Goal: Find contact information: Find contact information

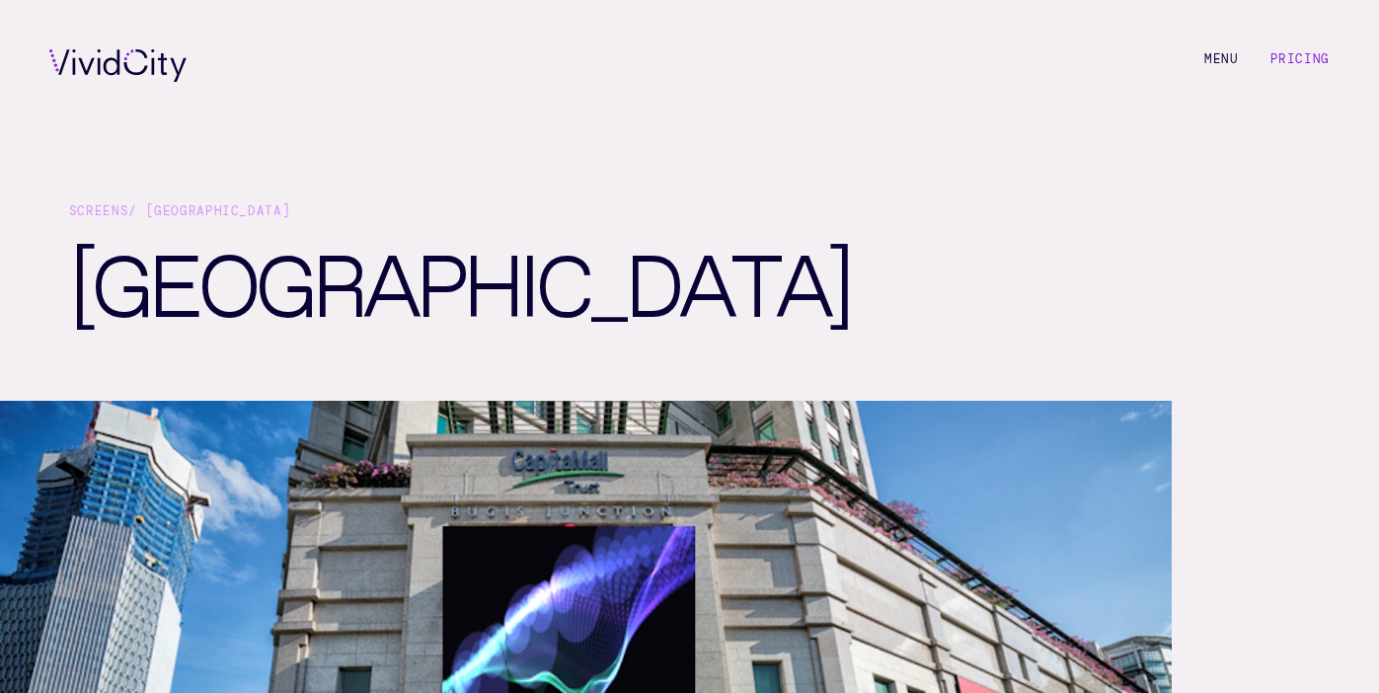
click at [1328, 328] on div "Screens / [GEOGRAPHIC_DATA] [GEOGRAPHIC_DATA]" at bounding box center [689, 266] width 1379 height 268
click at [1287, 62] on link "Pricing" at bounding box center [1299, 59] width 59 height 16
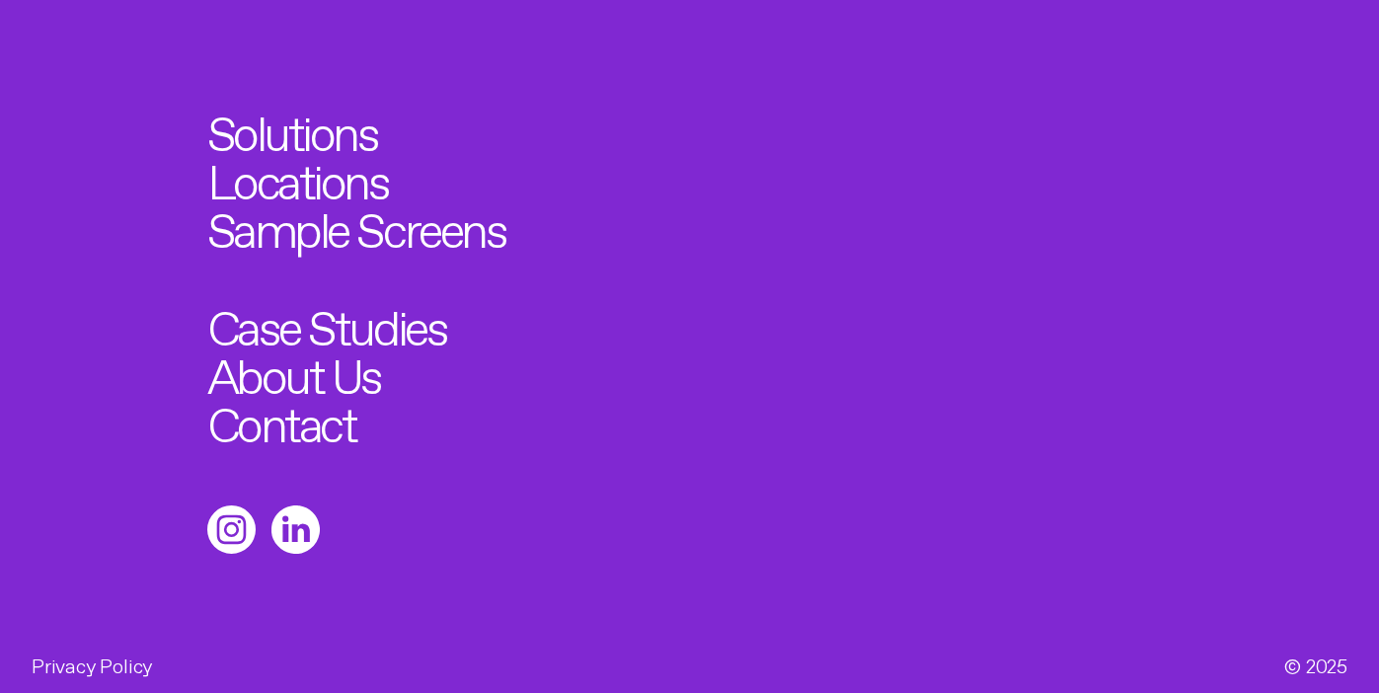
scroll to position [2554, 0]
click at [344, 383] on link "About Us" at bounding box center [302, 368] width 191 height 53
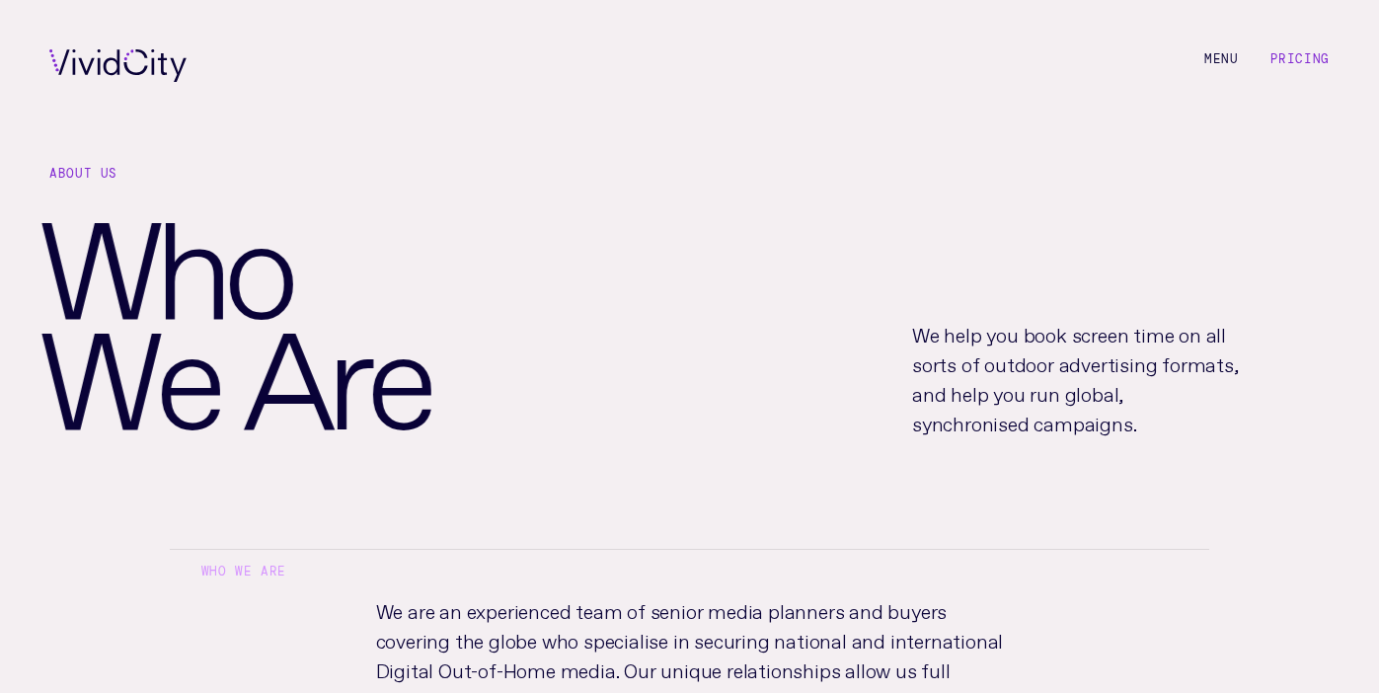
click at [1240, 421] on div "We help you book screen time on all sorts of outdoor advertising formats, and h…" at bounding box center [1137, 377] width 483 height 182
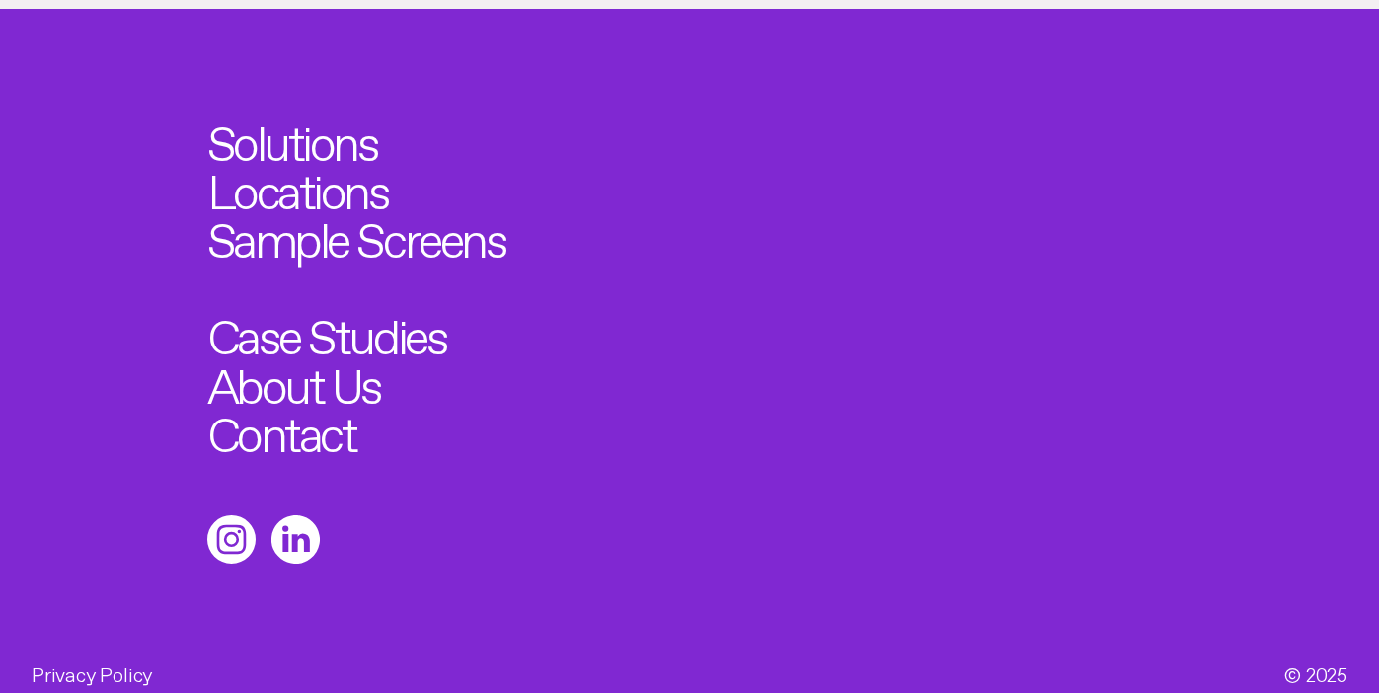
scroll to position [1247, 0]
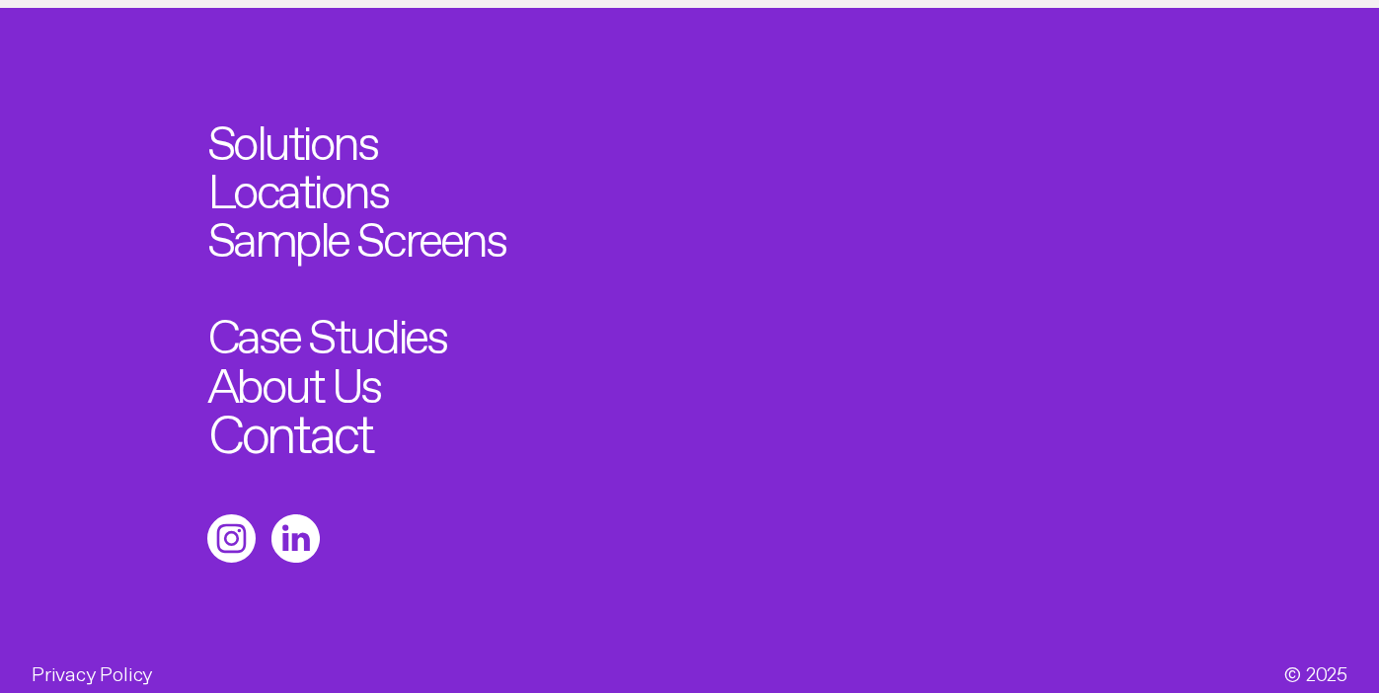
click at [343, 418] on link "Contact" at bounding box center [289, 426] width 164 height 53
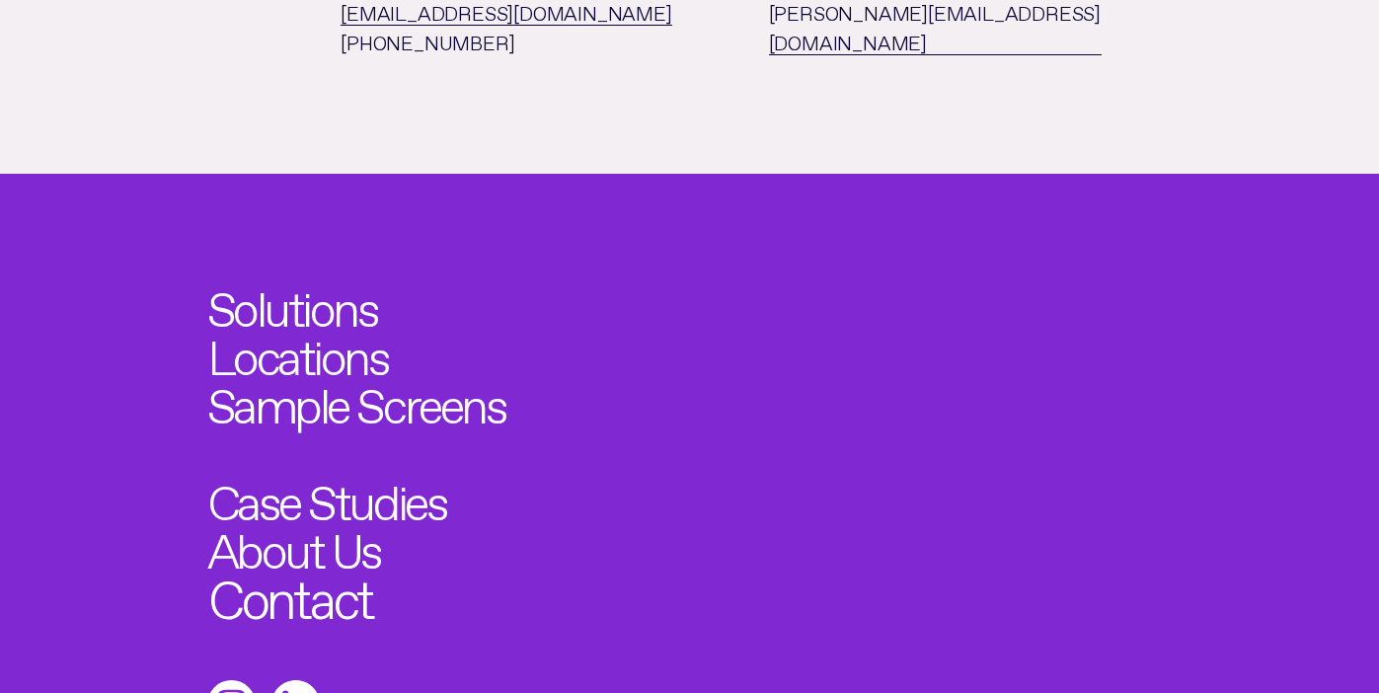
scroll to position [1914, 0]
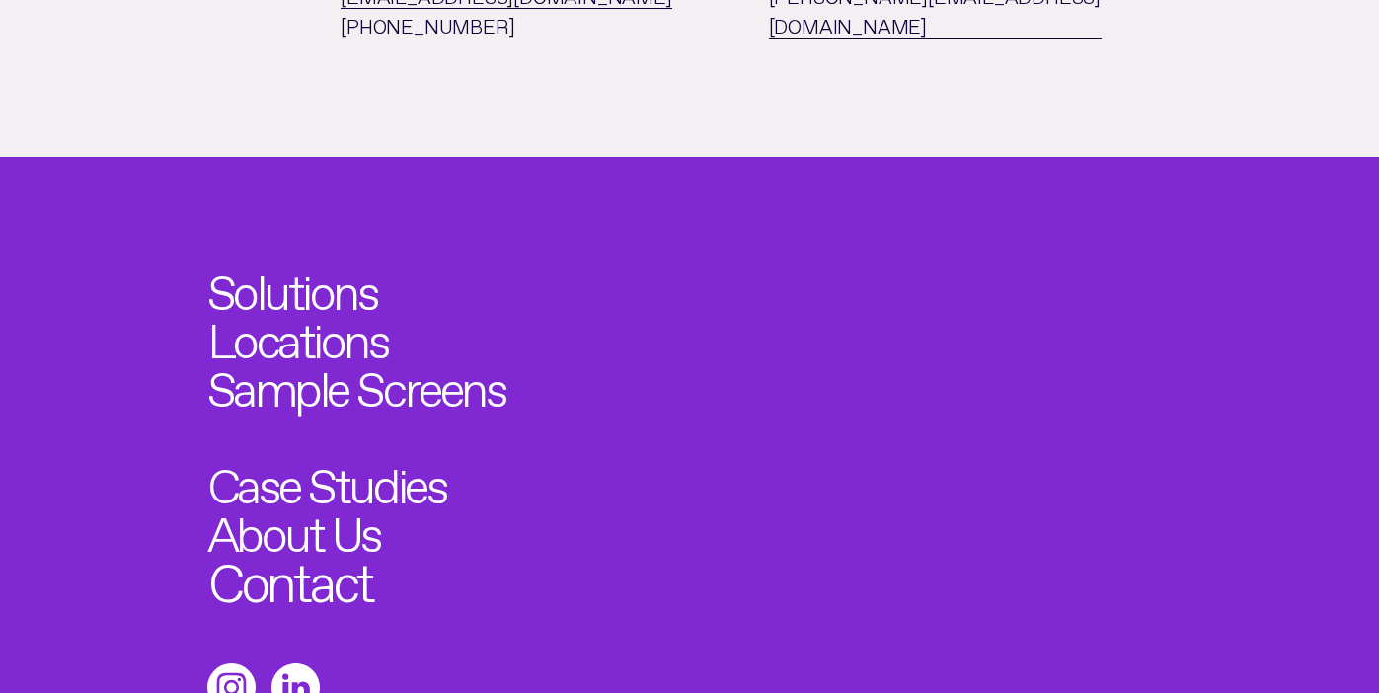
click at [343, 550] on link "Contact" at bounding box center [289, 576] width 164 height 53
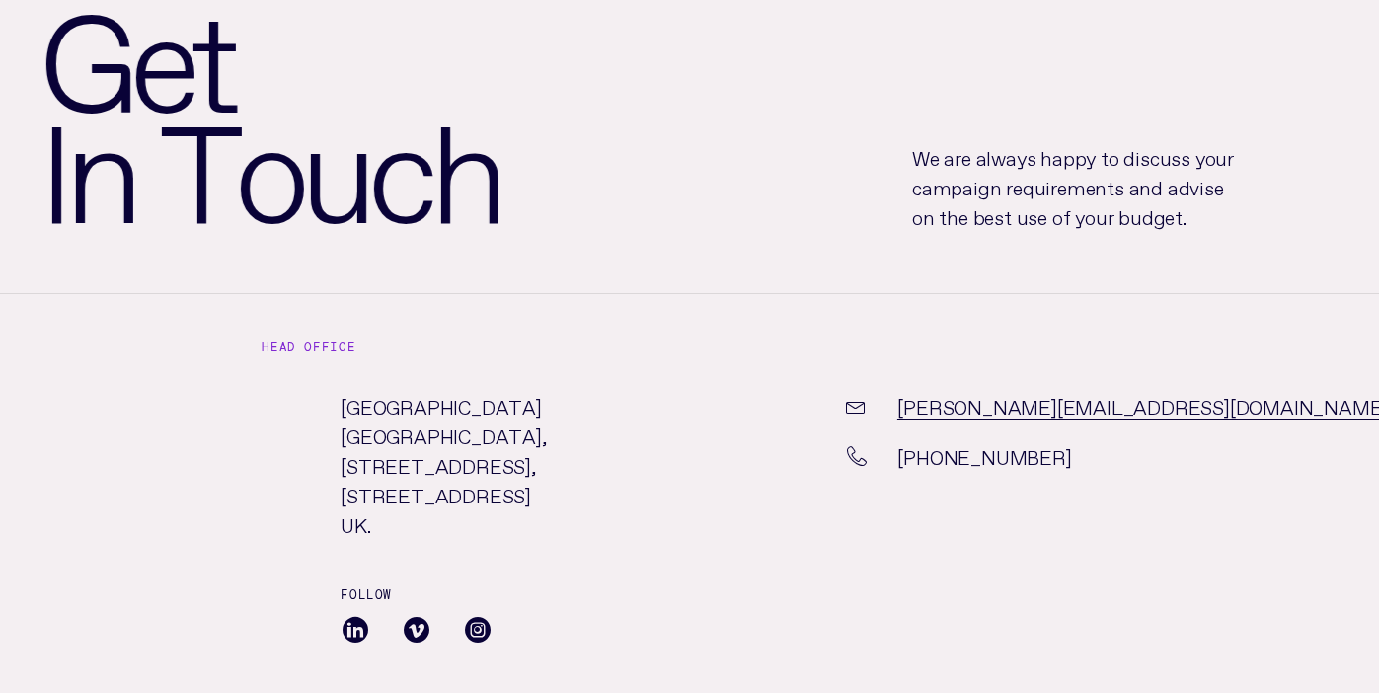
scroll to position [207, 0]
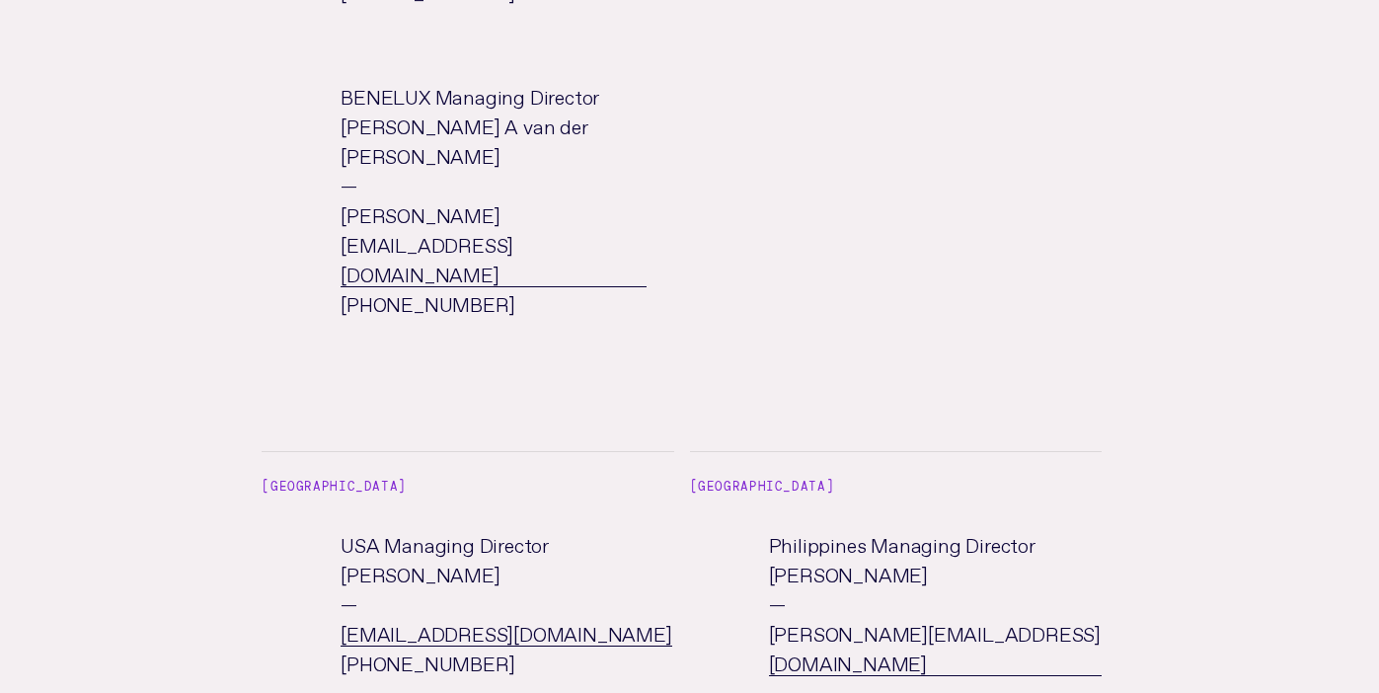
click at [937, 528] on p "[DEMOGRAPHIC_DATA] Managing Director [PERSON_NAME] — [PERSON_NAME][EMAIL_ADDRES…" at bounding box center [935, 602] width 333 height 148
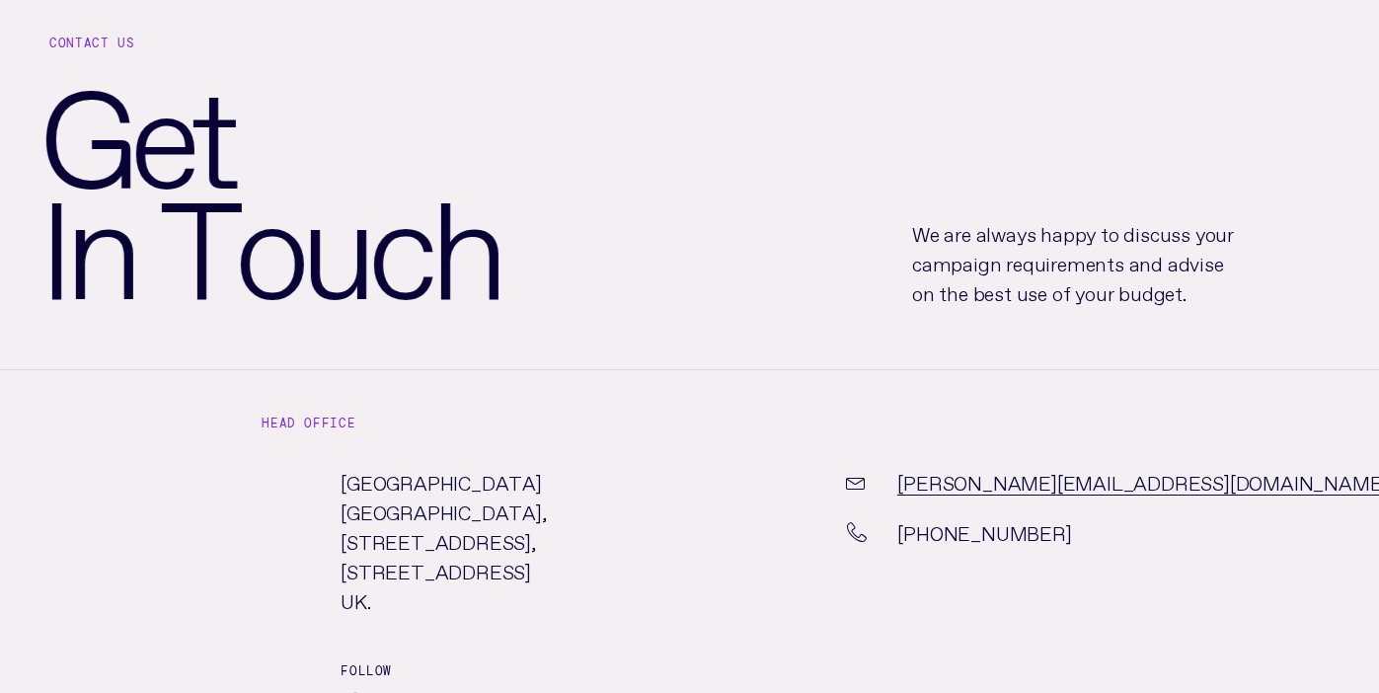
scroll to position [129, 0]
